Goal: Check status: Check status

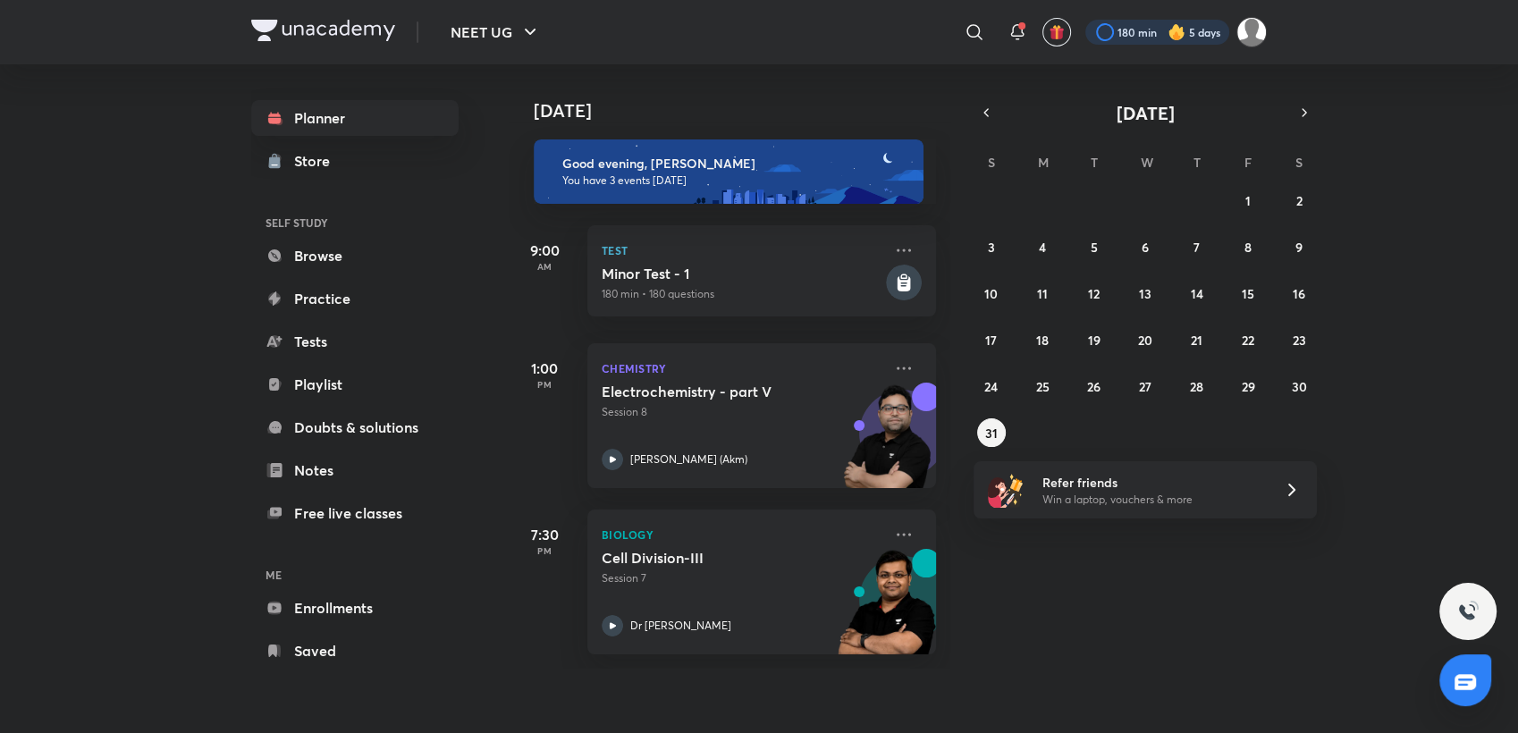
click at [1132, 39] on div at bounding box center [1157, 32] width 144 height 25
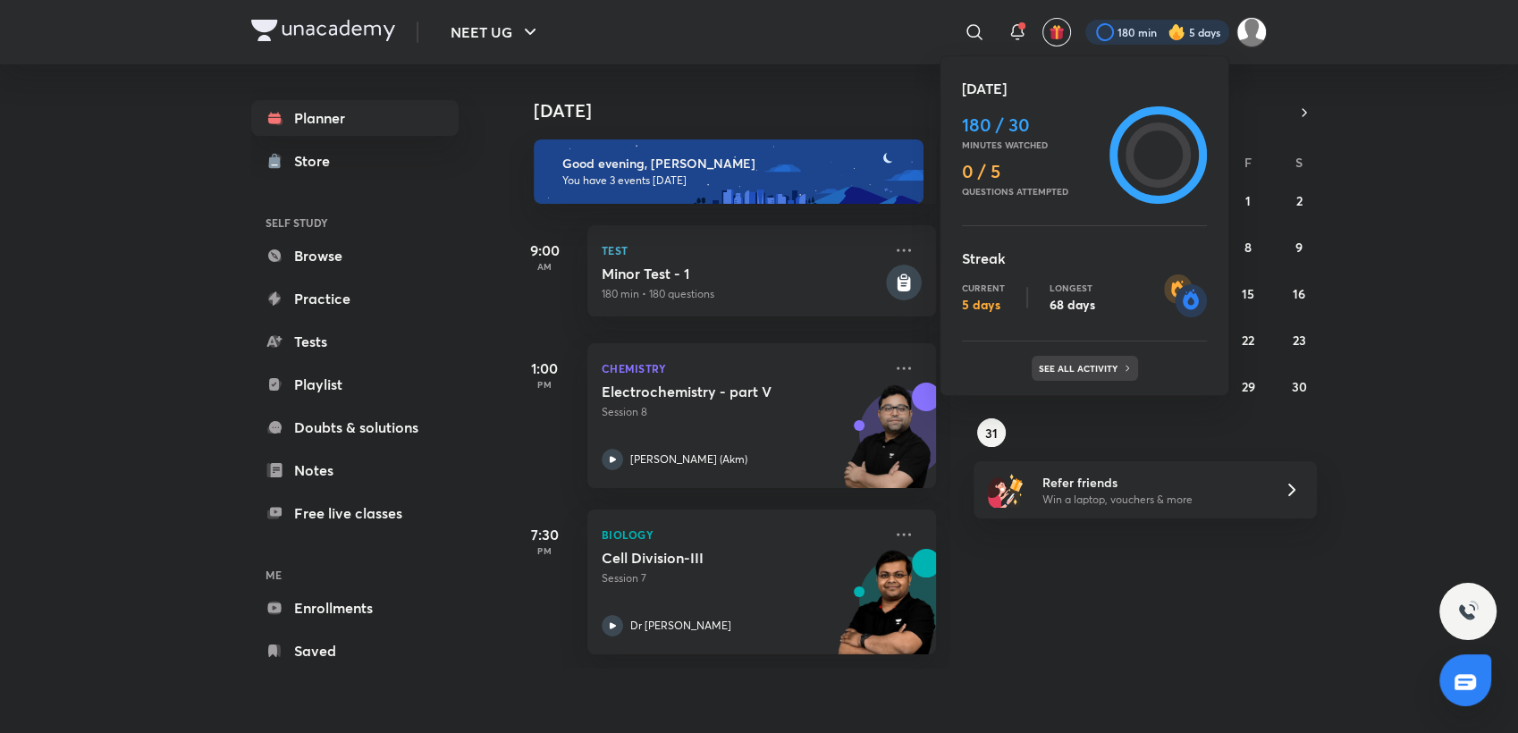
click at [1109, 380] on div "See all activity" at bounding box center [1085, 368] width 106 height 25
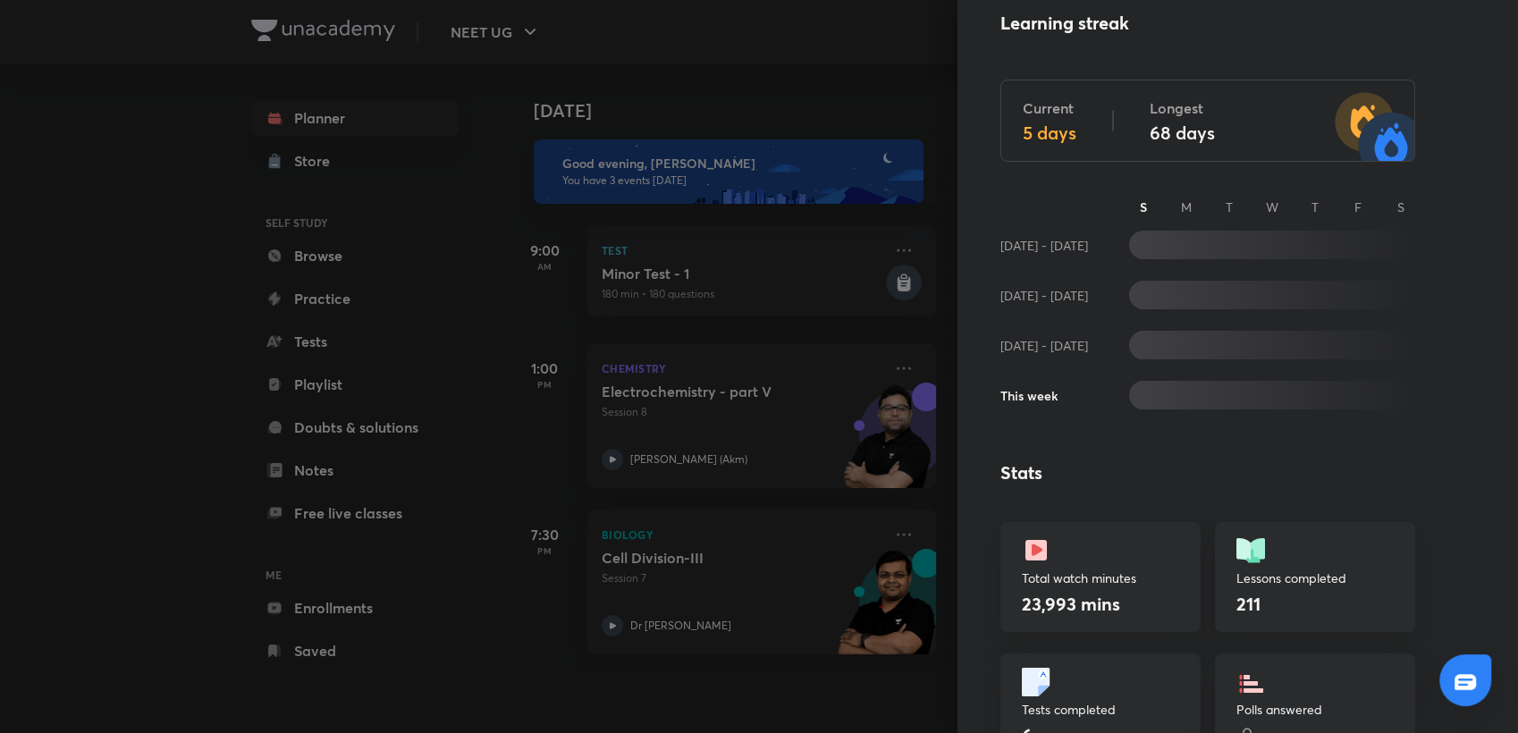
scroll to position [68, 0]
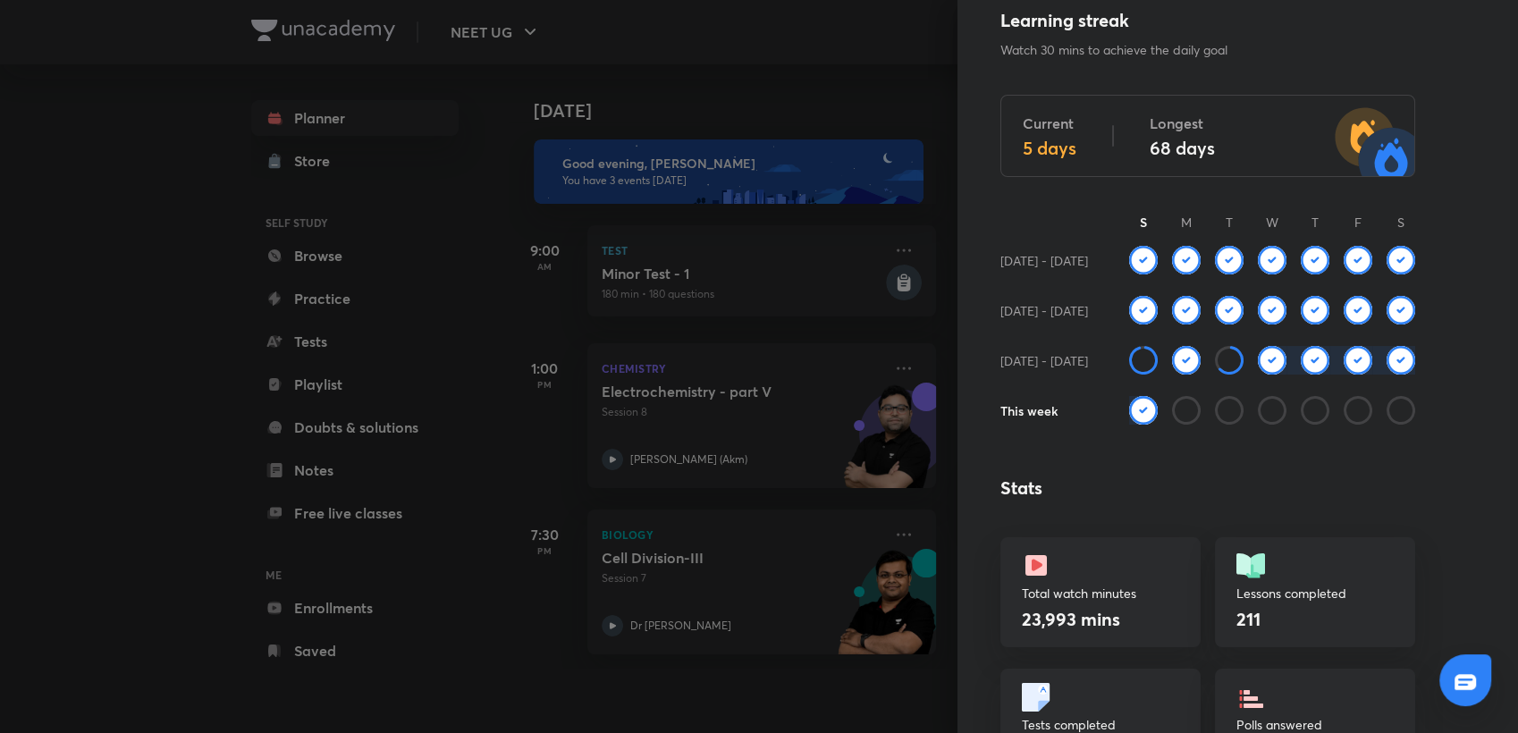
click at [886, 61] on div at bounding box center [759, 366] width 1518 height 733
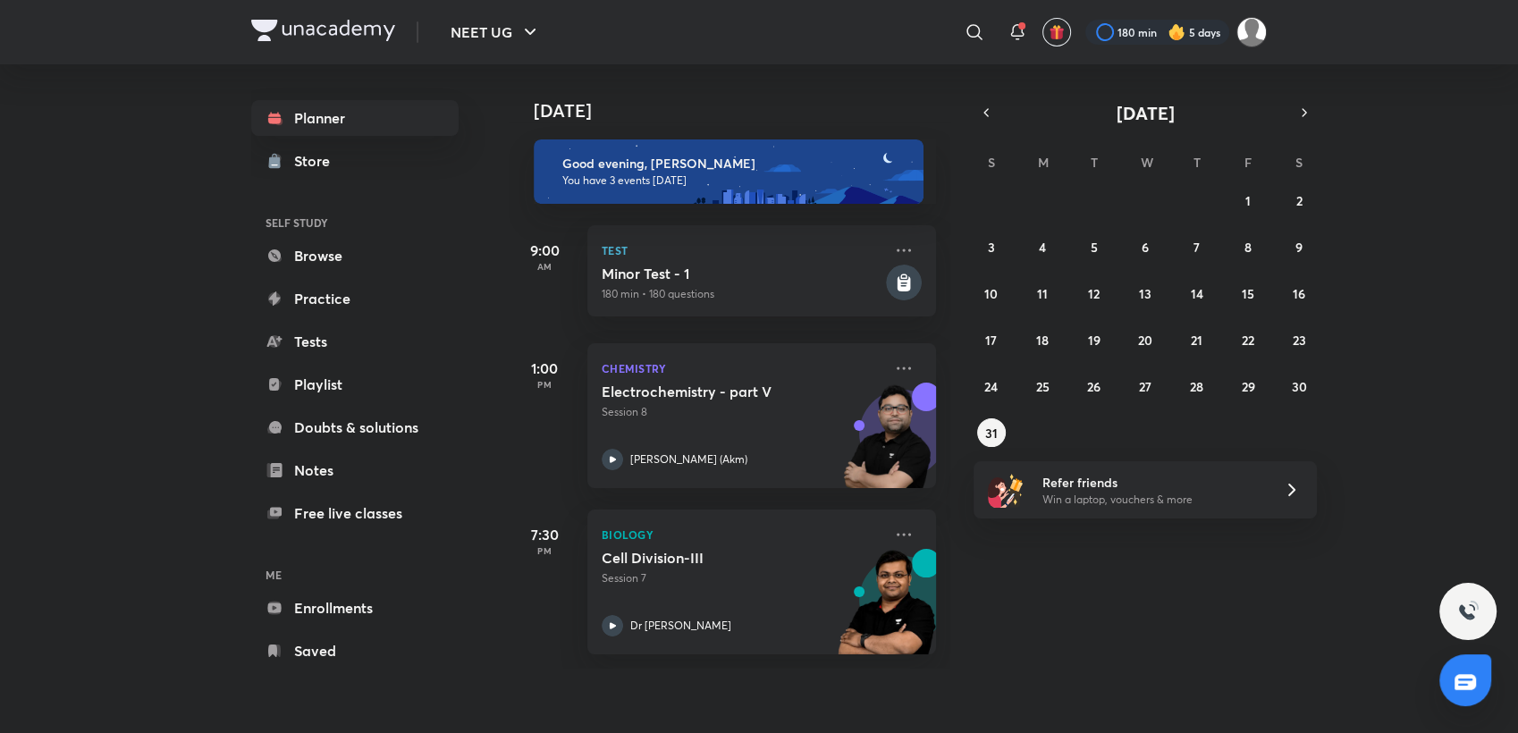
click at [1180, 18] on div "180 min 5 days" at bounding box center [1169, 32] width 196 height 30
click at [1194, 41] on div at bounding box center [1157, 32] width 144 height 25
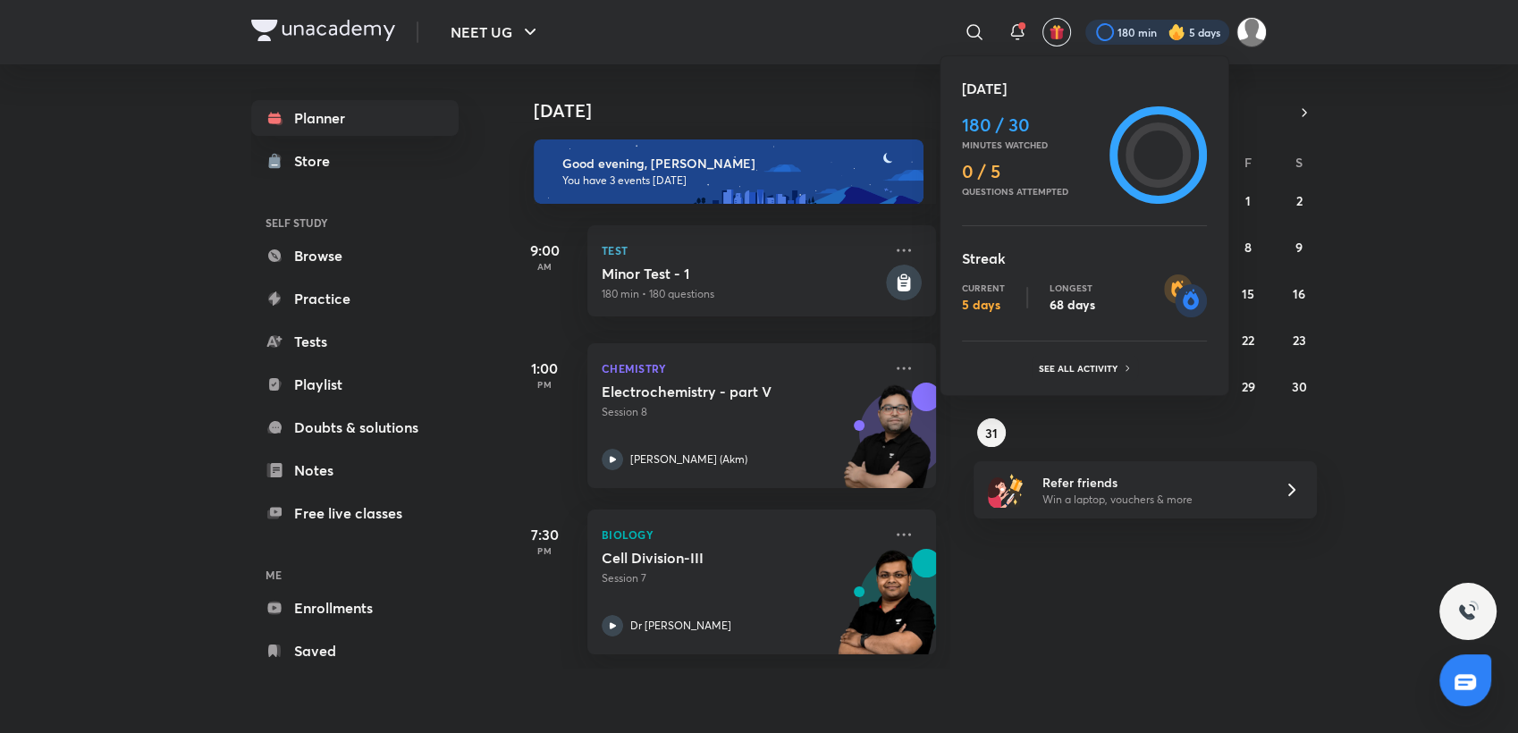
click at [1096, 344] on ul "Today 180 / 30 Minutes watched 0 / 5 Questions attempted Streak Current 5 days …" at bounding box center [1084, 229] width 245 height 303
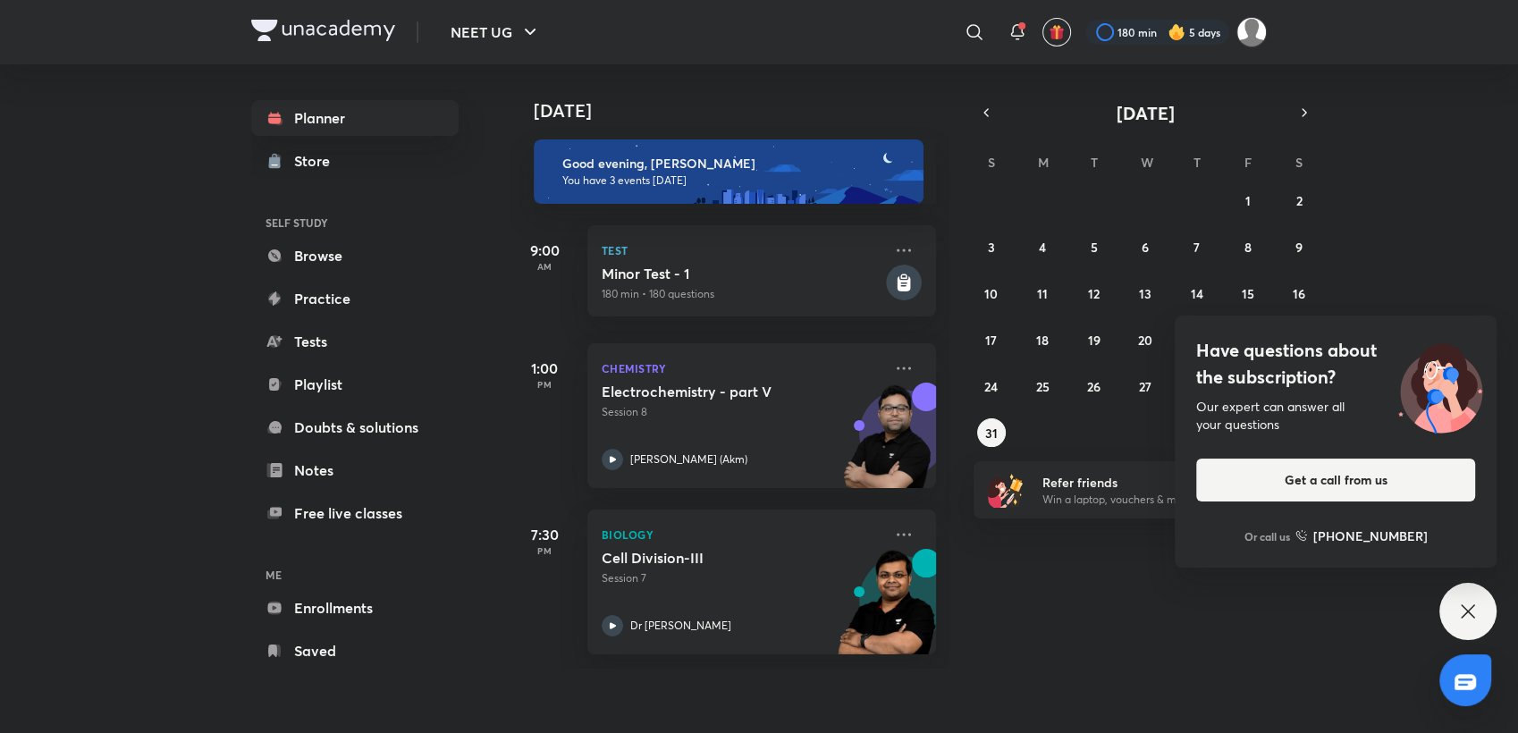
click at [1173, 30] on img at bounding box center [1177, 32] width 18 height 18
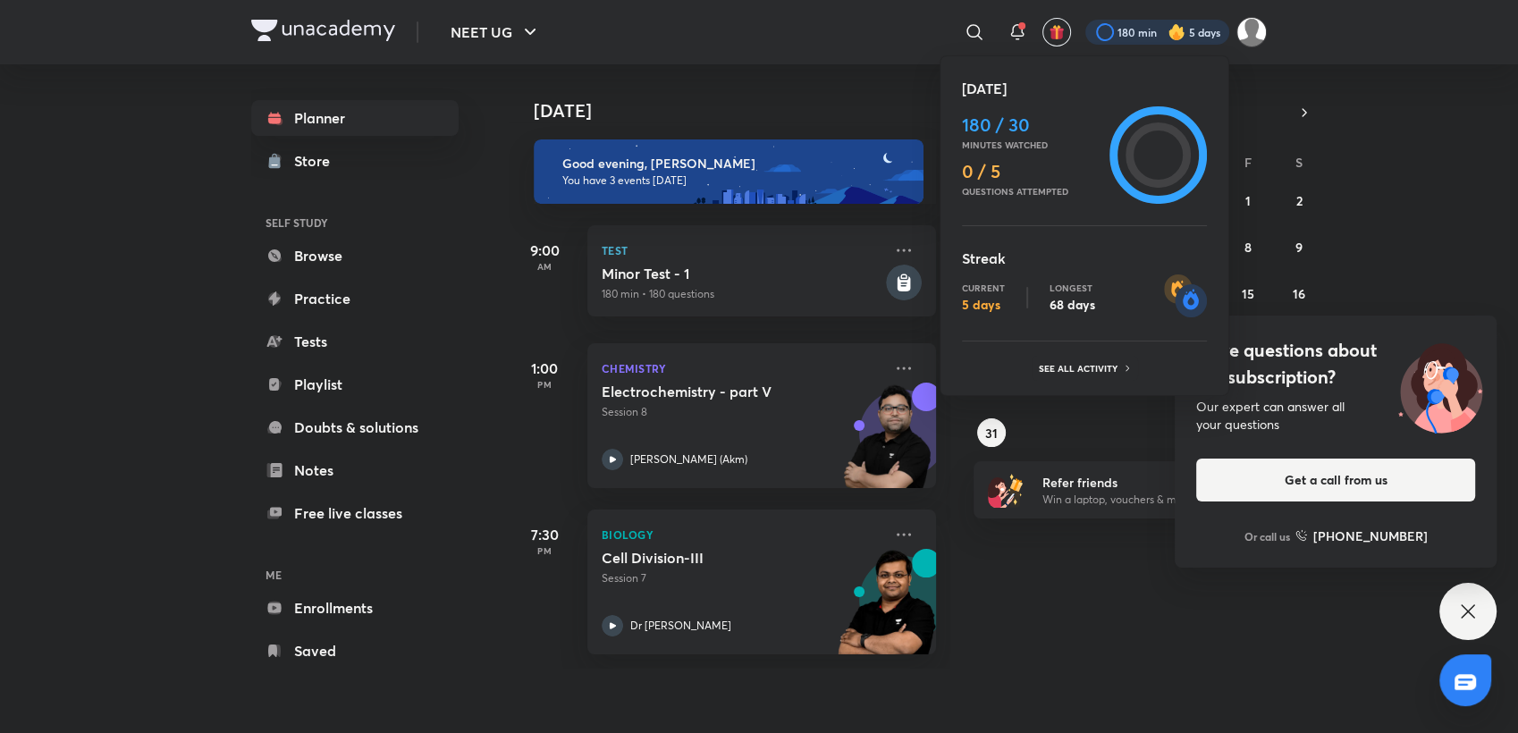
click at [1476, 592] on div at bounding box center [759, 366] width 1518 height 733
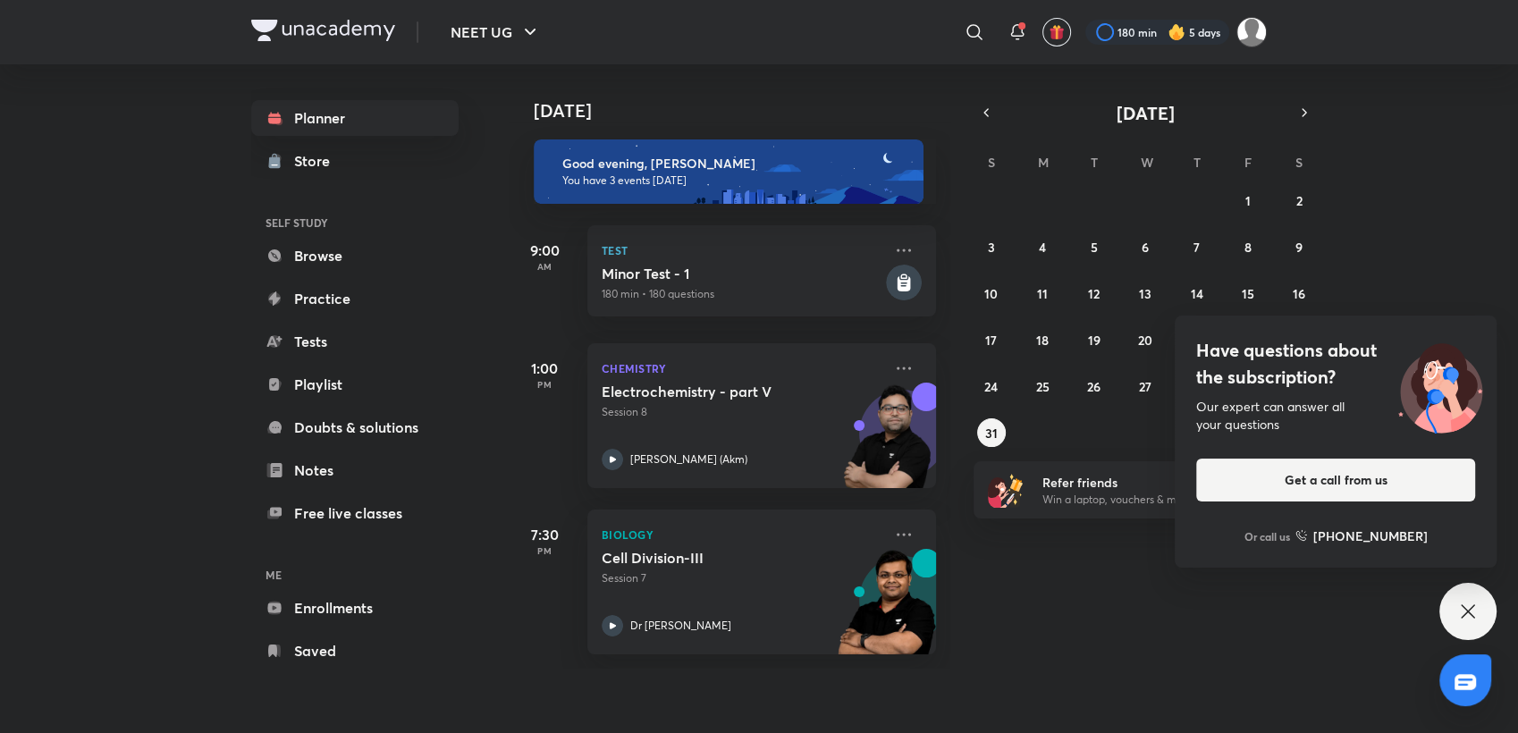
click at [1469, 614] on icon at bounding box center [1467, 611] width 21 height 21
